Goal: Communication & Community: Ask a question

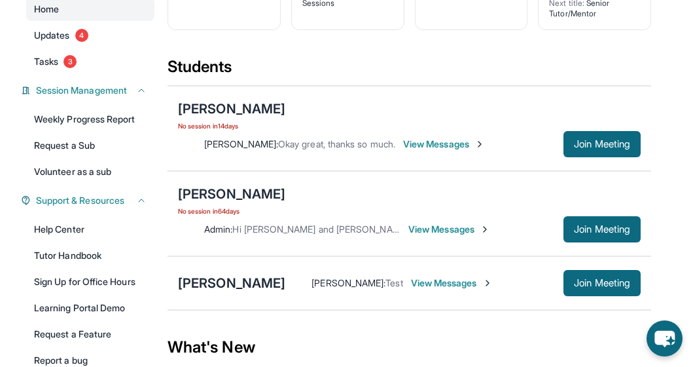
scroll to position [145, 0]
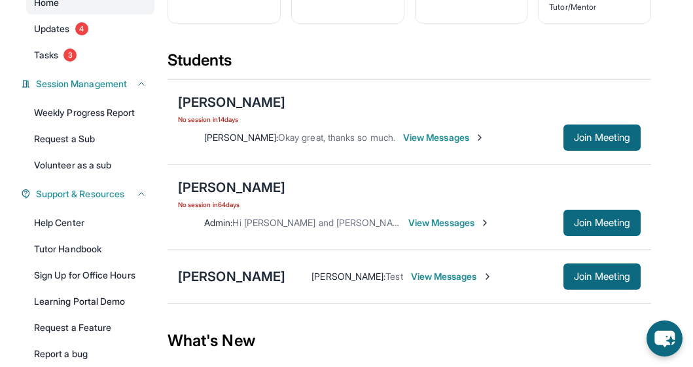
click at [411, 279] on span "View Messages" at bounding box center [452, 276] width 82 height 13
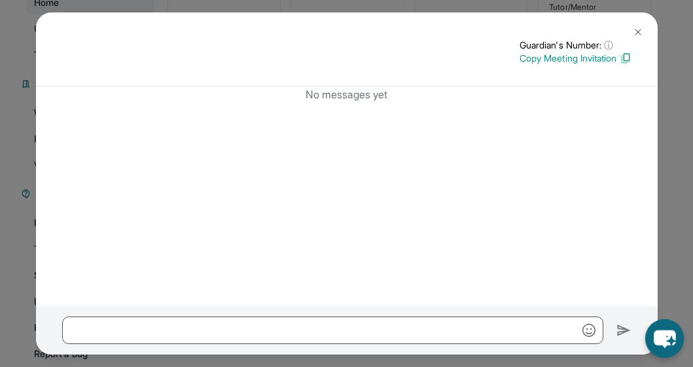
click at [671, 329] on icon "chat-button" at bounding box center [664, 338] width 39 height 39
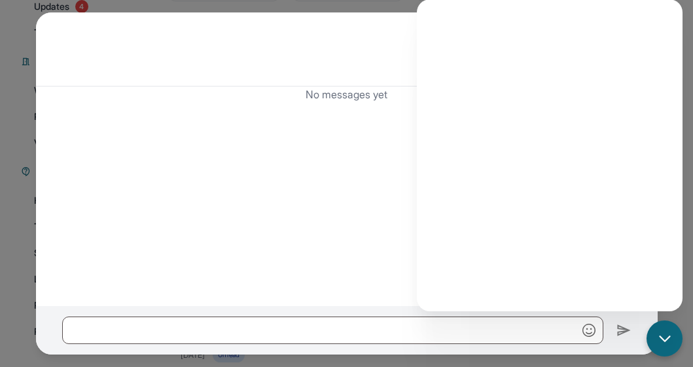
scroll to position [174, 0]
click at [359, 204] on div "No messages yet" at bounding box center [347, 195] width 622 height 219
